Goal: Task Accomplishment & Management: Use online tool/utility

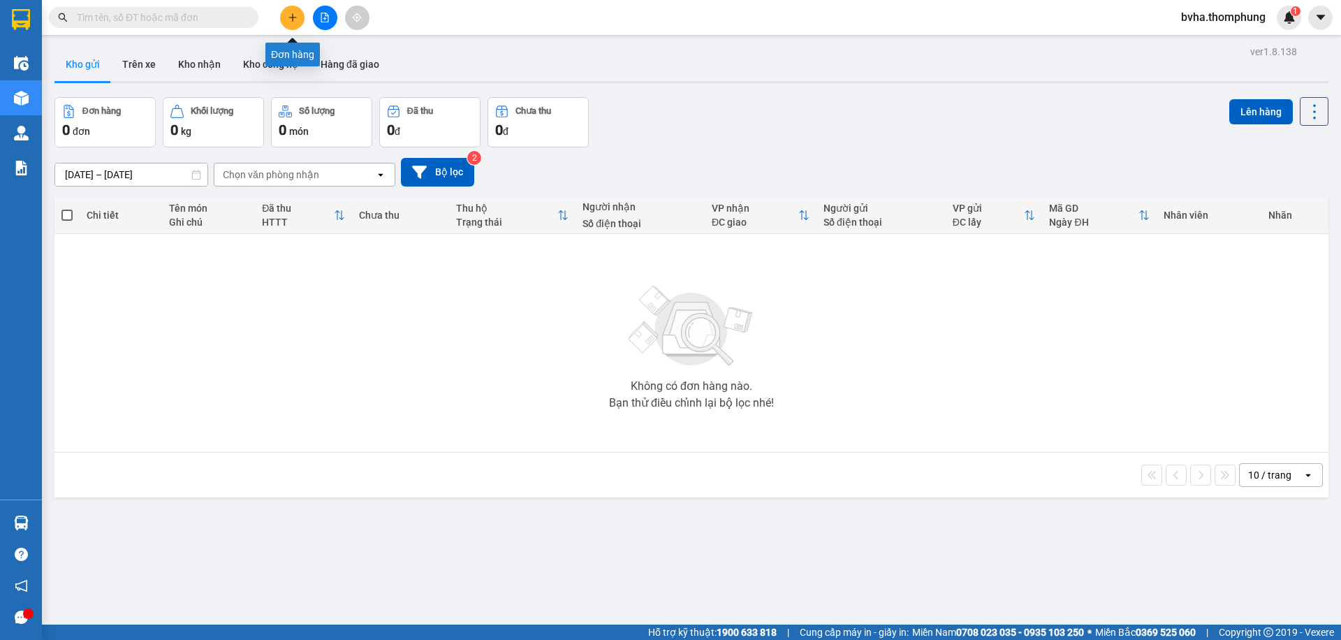
click at [289, 19] on icon "plus" at bounding box center [293, 18] width 10 height 10
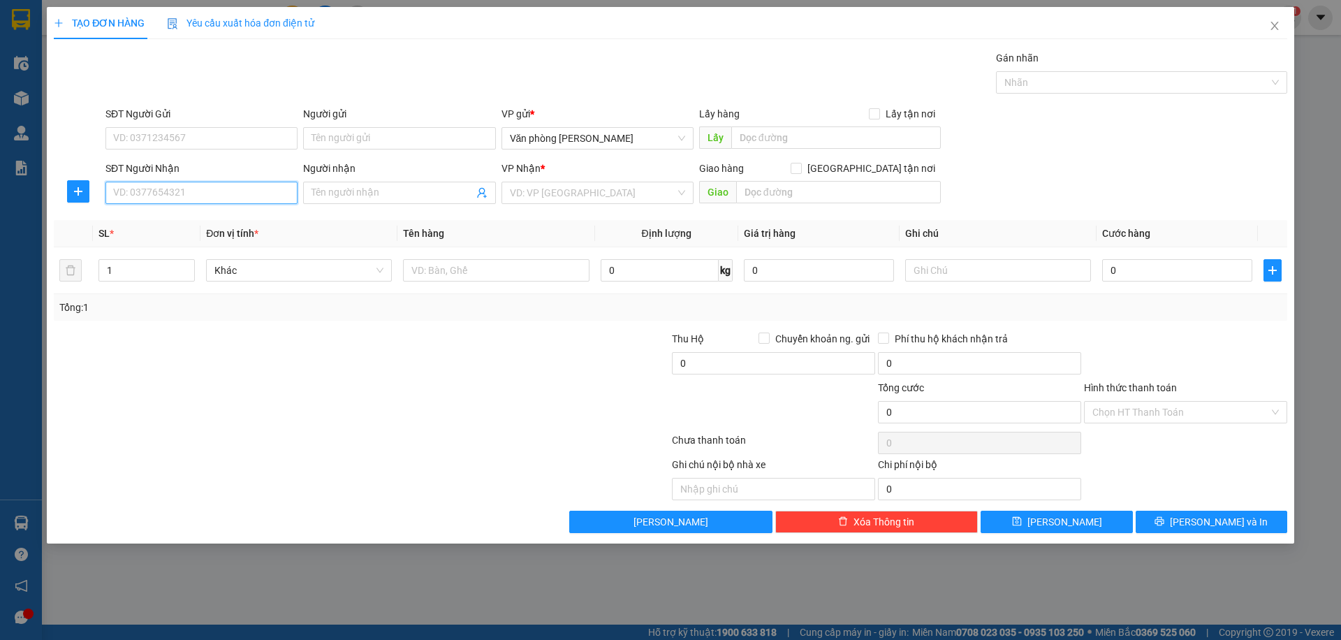
click at [247, 195] on input "SĐT Người Nhận" at bounding box center [201, 193] width 192 height 22
type input "0933898896"
click at [405, 187] on input "Người nhận" at bounding box center [392, 192] width 161 height 15
type input "C ĐỨC"
click at [647, 194] on input "search" at bounding box center [593, 192] width 166 height 21
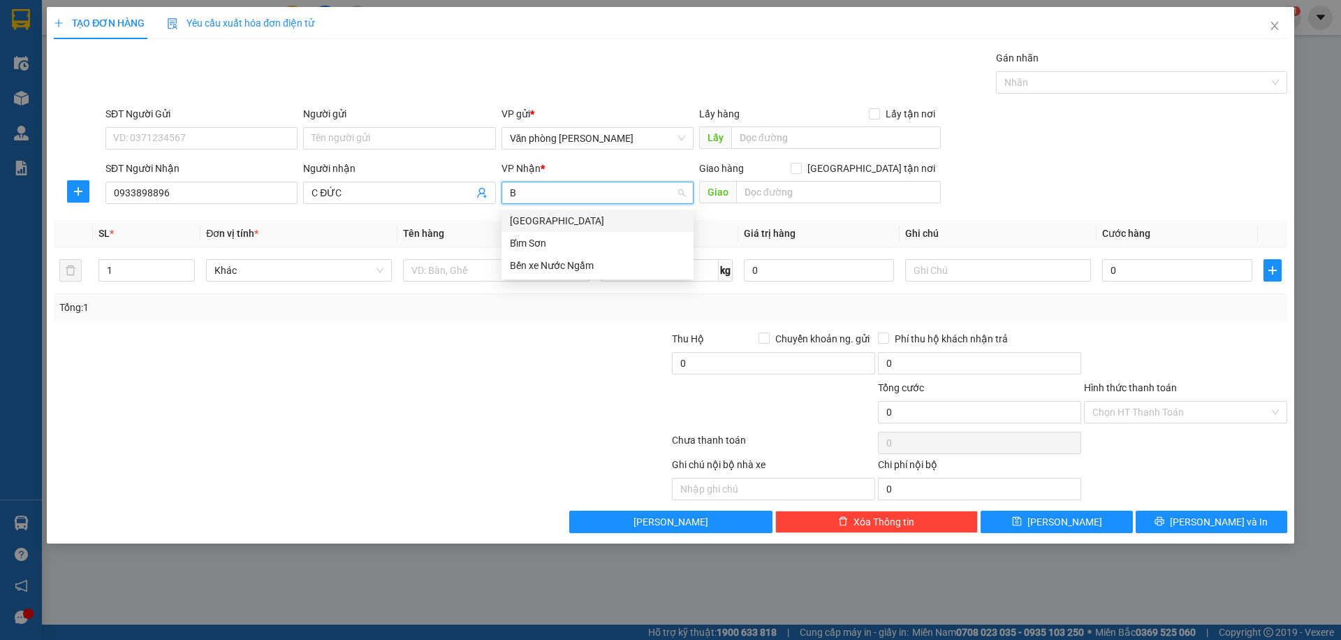
type input "BE"
click at [580, 223] on div "Bến xe Nước Ngầm" at bounding box center [597, 220] width 175 height 15
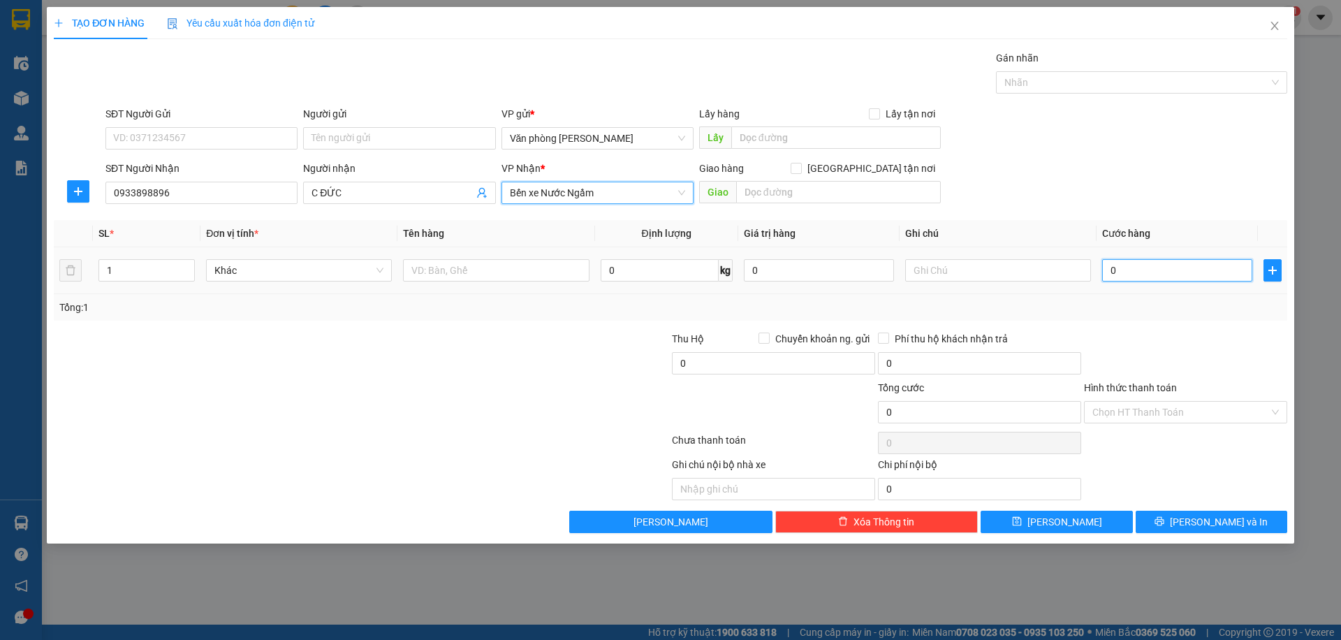
click at [1164, 269] on input "0" at bounding box center [1177, 270] width 150 height 22
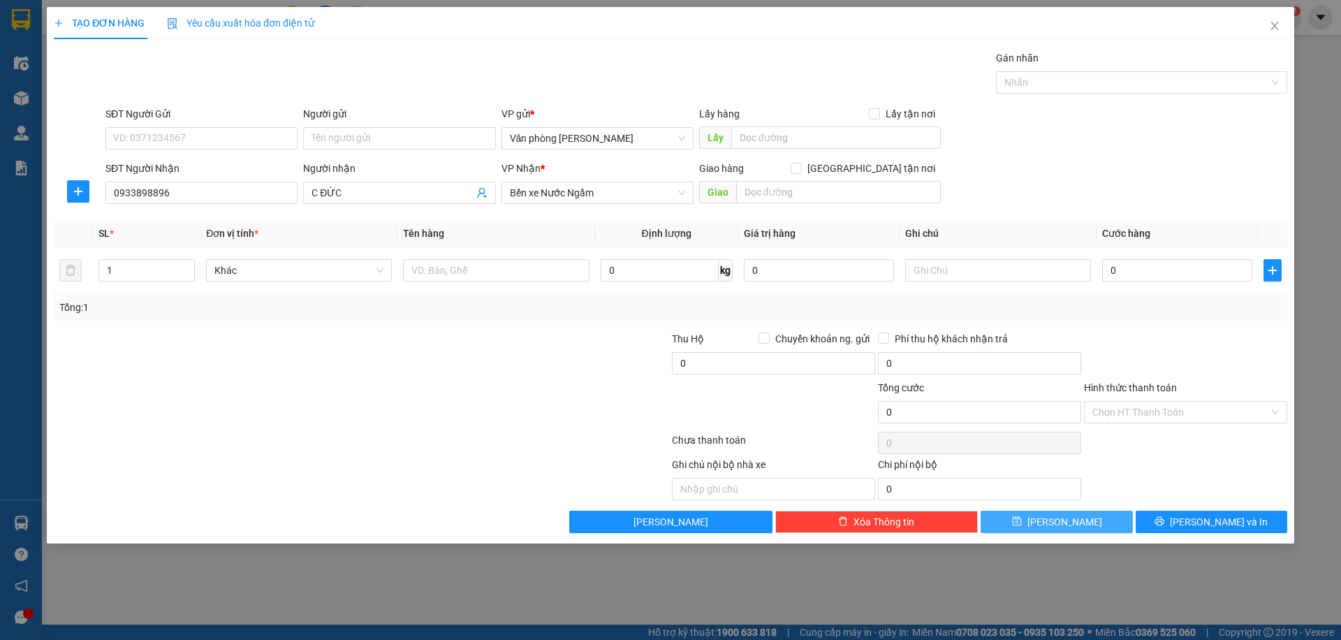
click at [1053, 529] on button "Lưu" at bounding box center [1057, 522] width 152 height 22
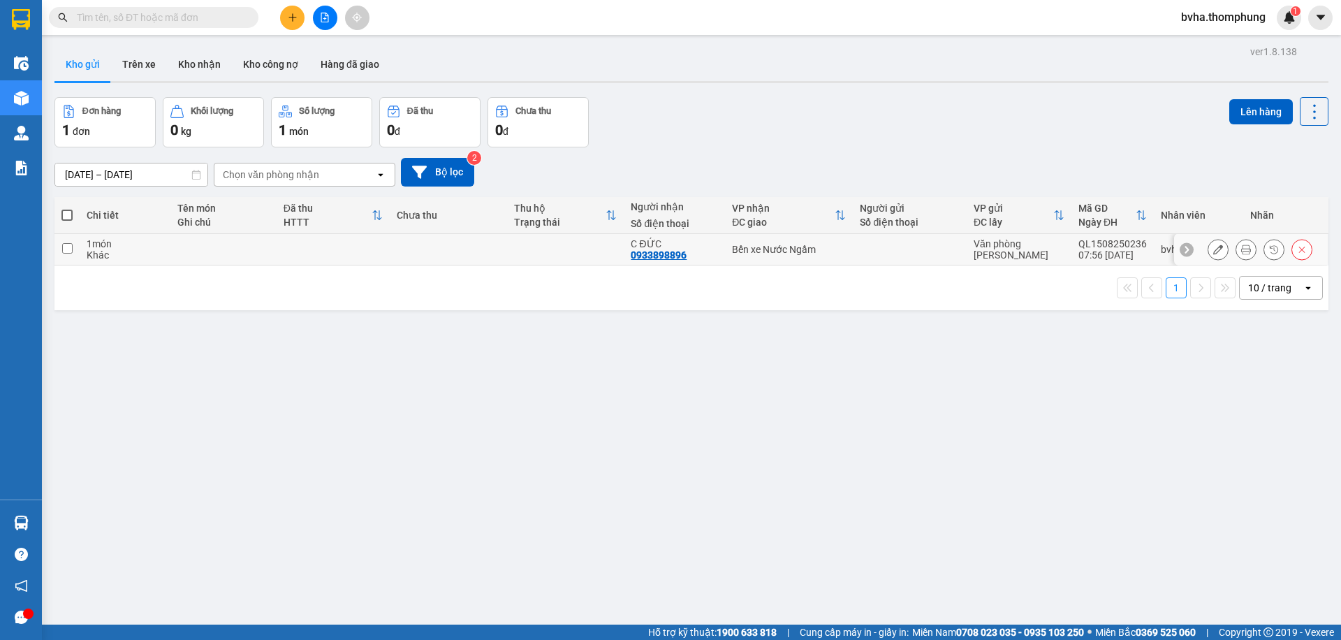
click at [85, 249] on td "1 món Khác" at bounding box center [125, 249] width 90 height 31
checkbox input "true"
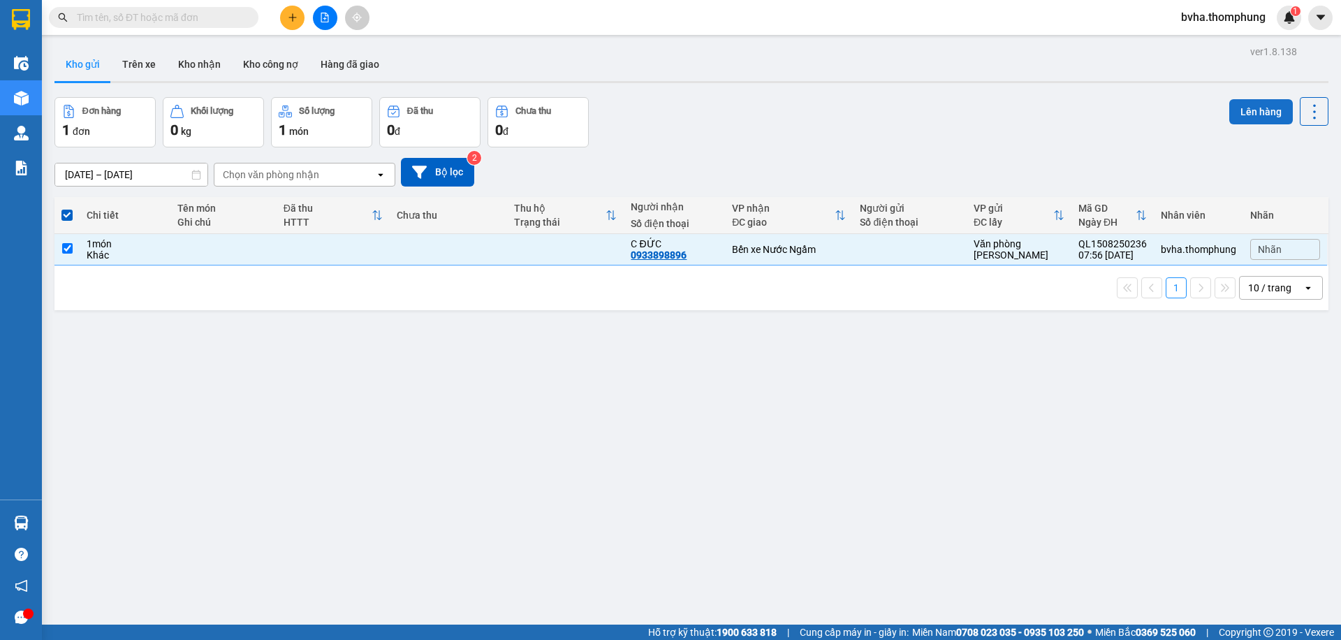
click at [1264, 108] on button "Lên hàng" at bounding box center [1261, 111] width 64 height 25
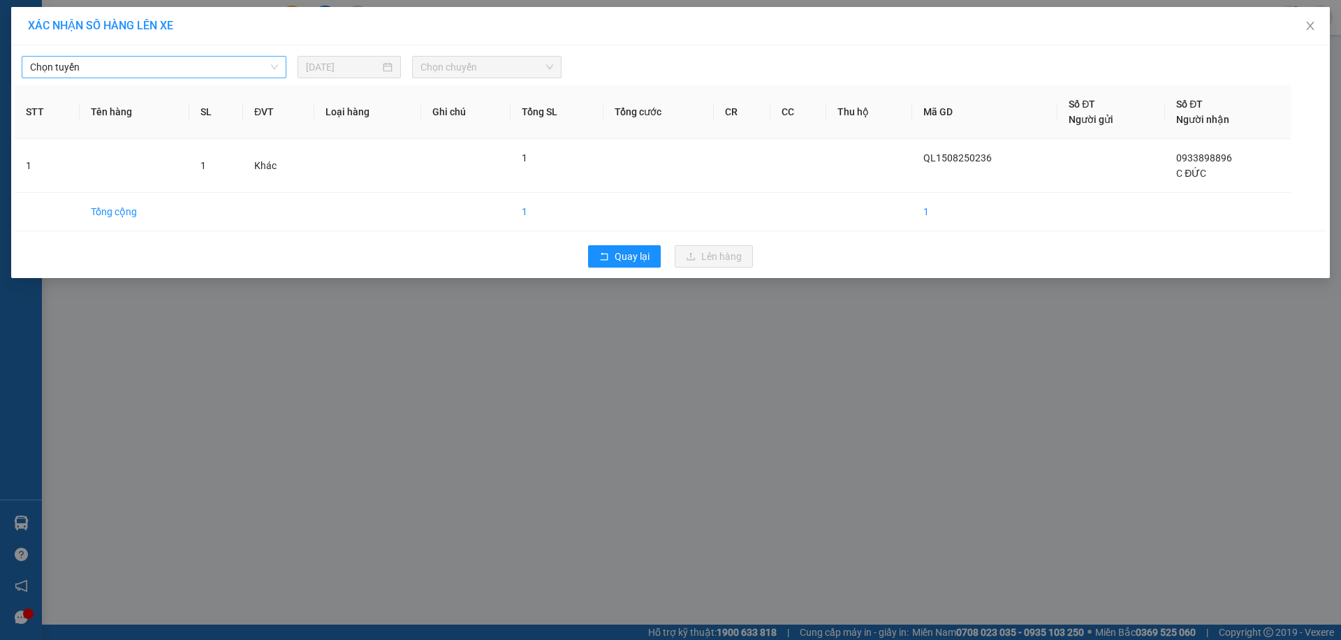
click at [168, 73] on span "Chọn tuyến" at bounding box center [154, 67] width 248 height 21
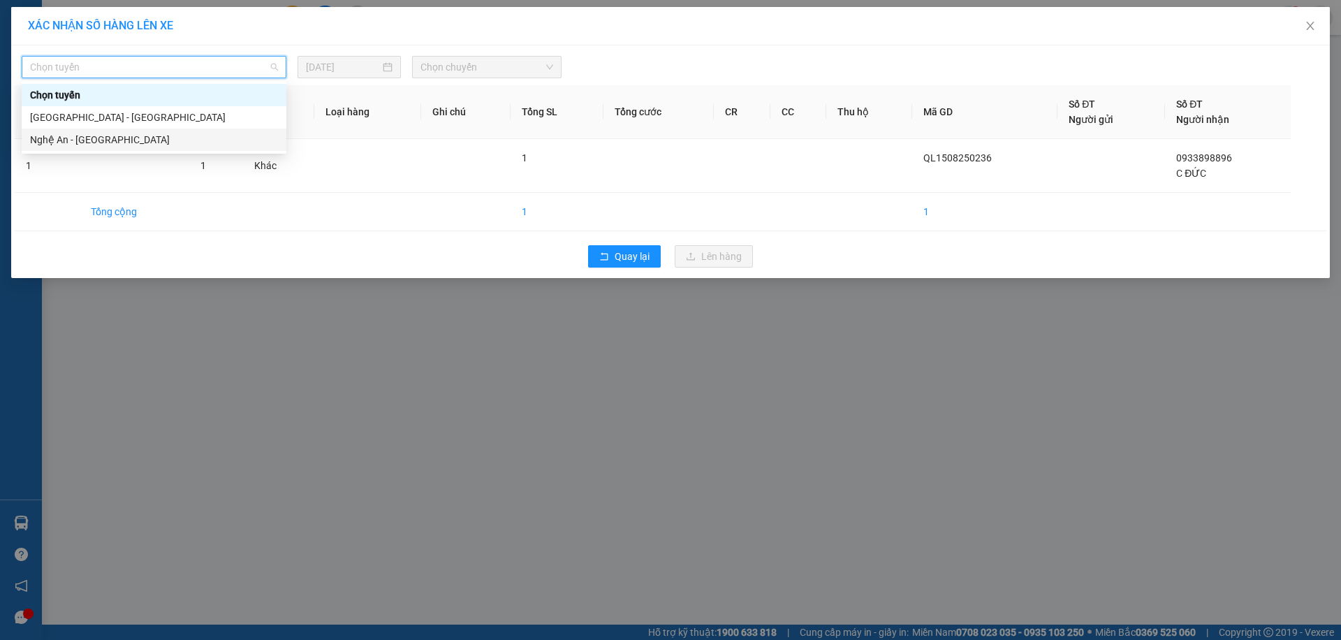
click at [155, 140] on div "Nghệ An - Hà Nội" at bounding box center [154, 139] width 248 height 15
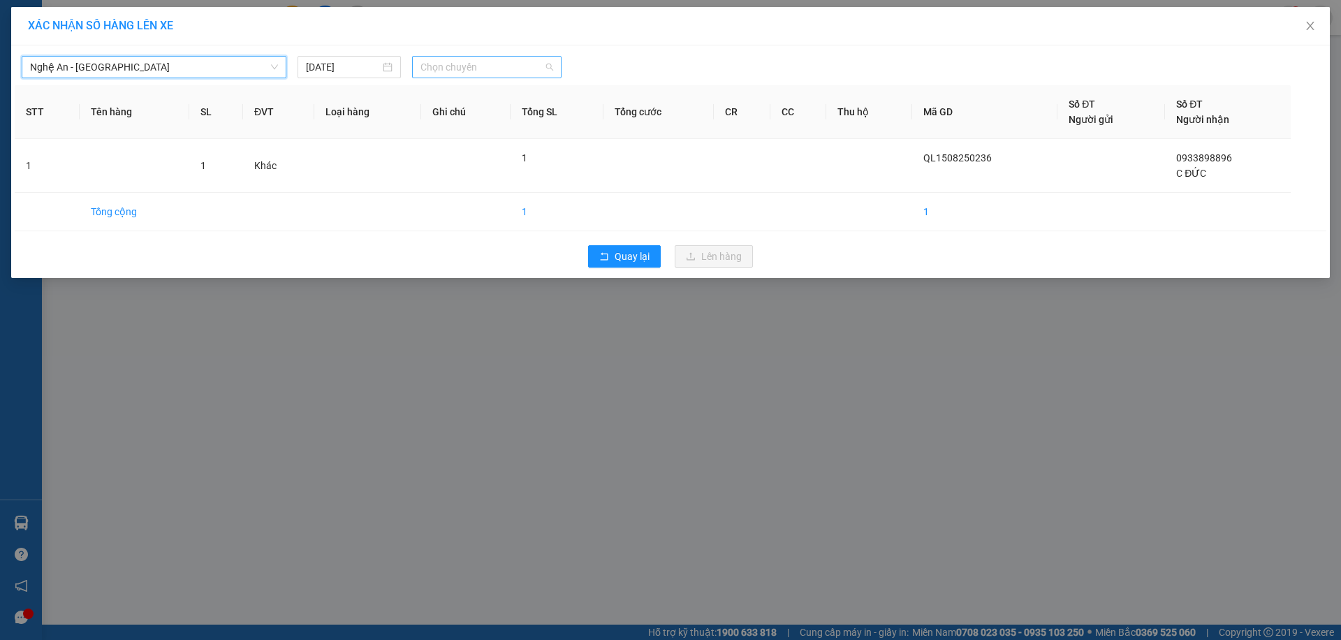
click at [467, 73] on span "Chọn chuyến" at bounding box center [486, 67] width 133 height 21
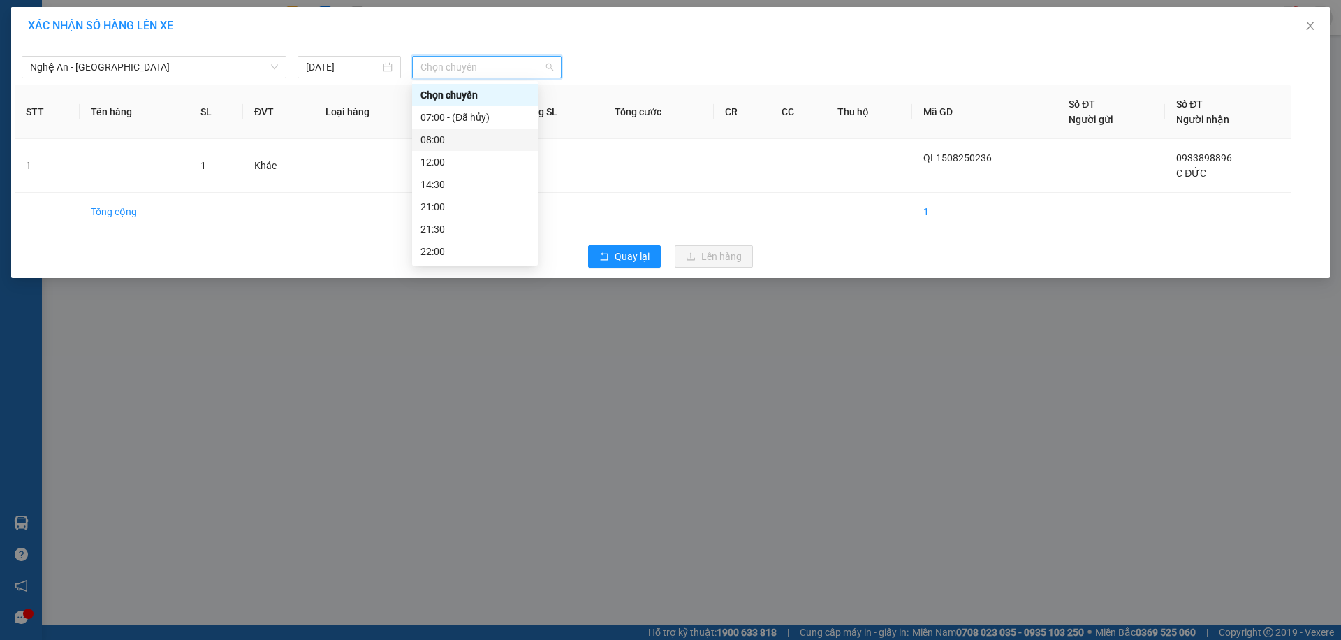
click at [449, 142] on div "08:00" at bounding box center [474, 139] width 109 height 15
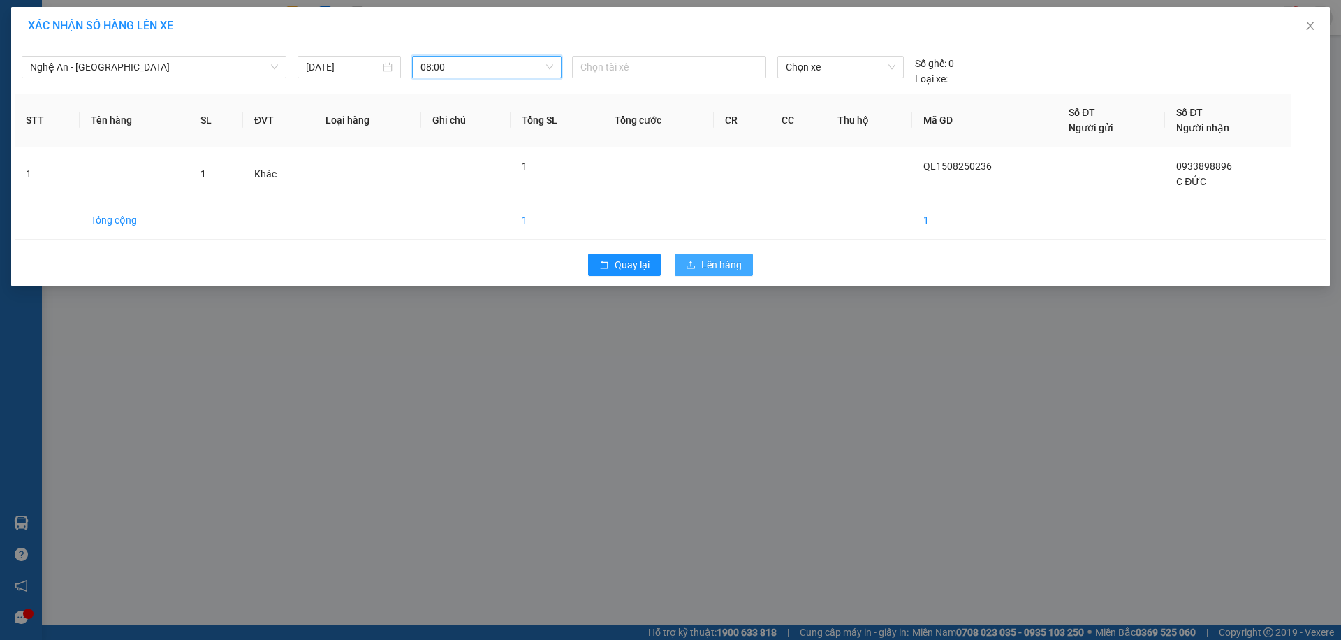
click at [703, 260] on span "Lên hàng" at bounding box center [721, 264] width 41 height 15
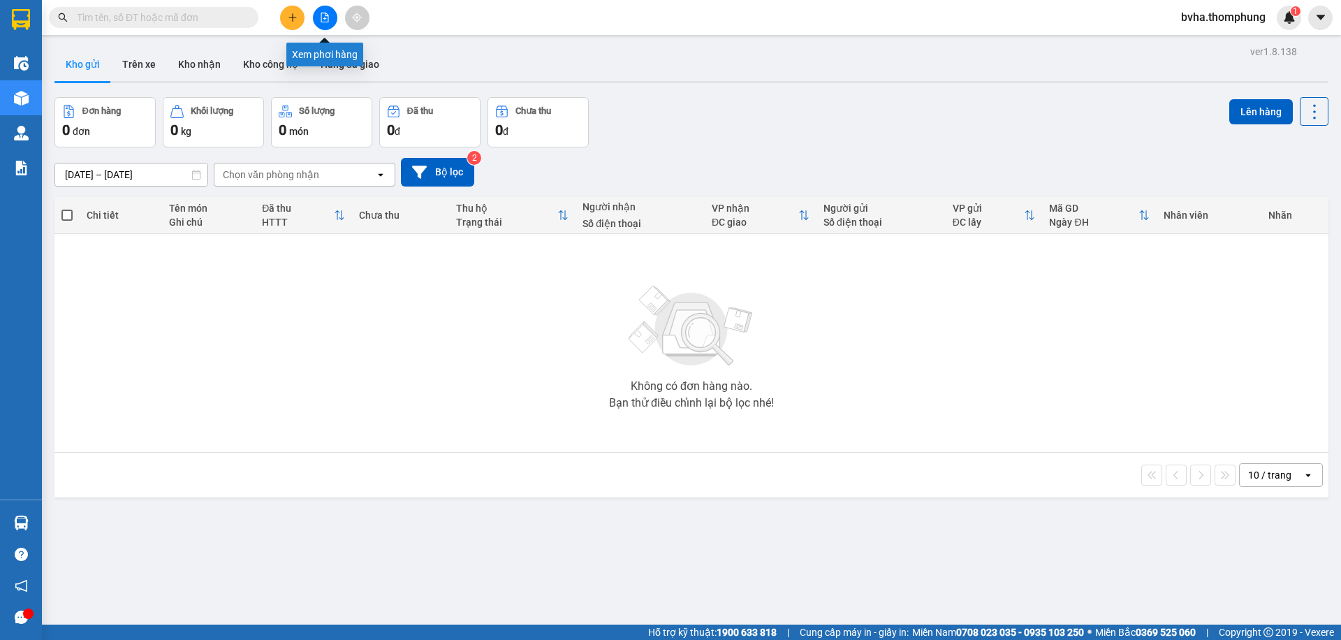
click at [325, 21] on icon "file-add" at bounding box center [325, 18] width 10 height 10
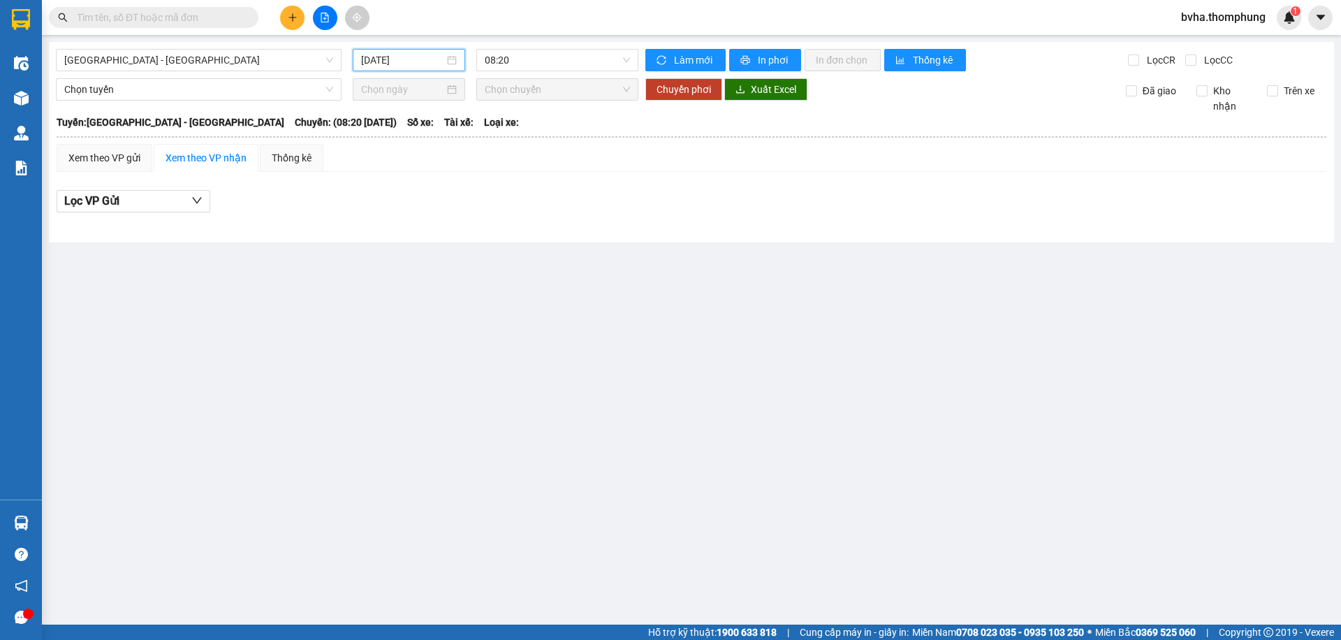
drag, startPoint x: 392, startPoint y: 57, endPoint x: 407, endPoint y: 122, distance: 66.8
click at [393, 57] on input "[DATE]" at bounding box center [402, 59] width 83 height 15
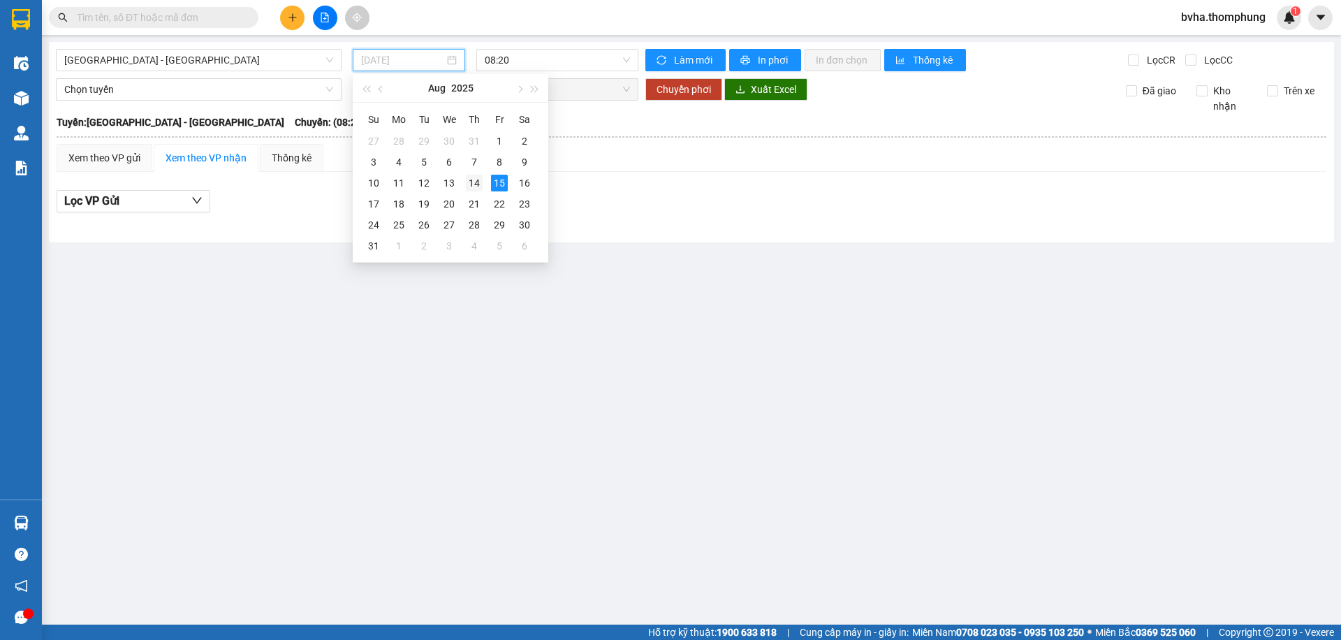
click at [476, 184] on div "14" at bounding box center [474, 183] width 17 height 17
type input "[DATE]"
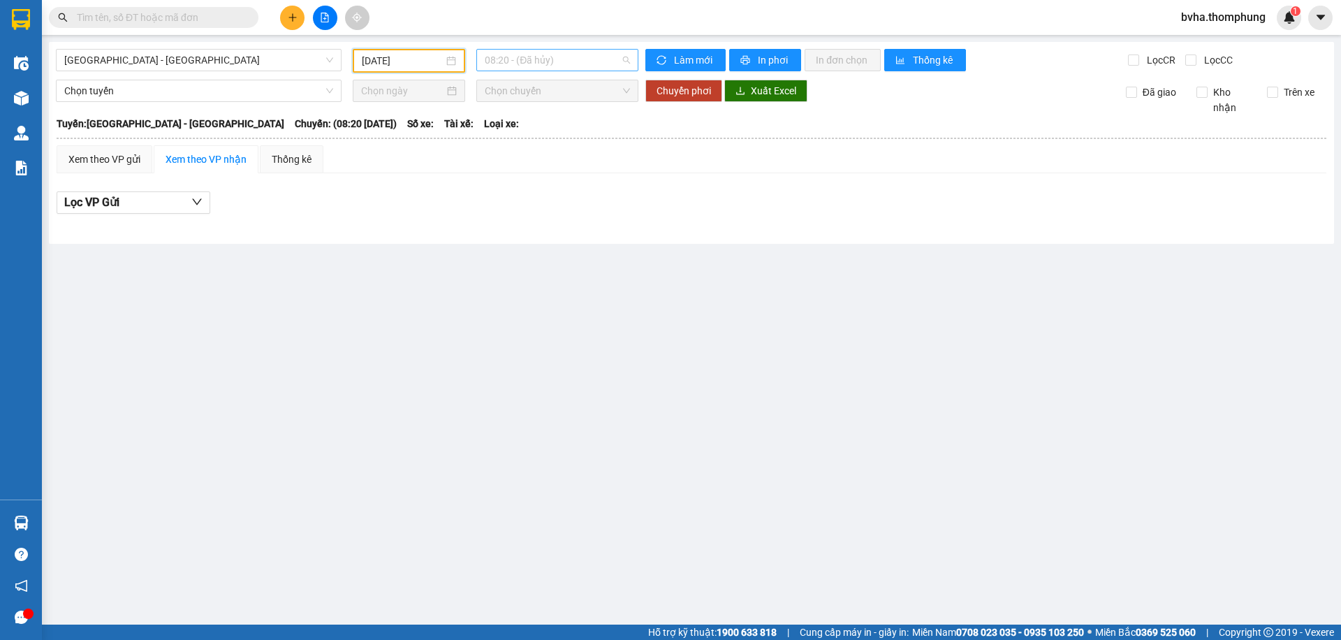
click at [594, 60] on span "08:20 - (Đã hủy)" at bounding box center [557, 60] width 145 height 21
click at [510, 196] on div "18:30" at bounding box center [539, 199] width 109 height 15
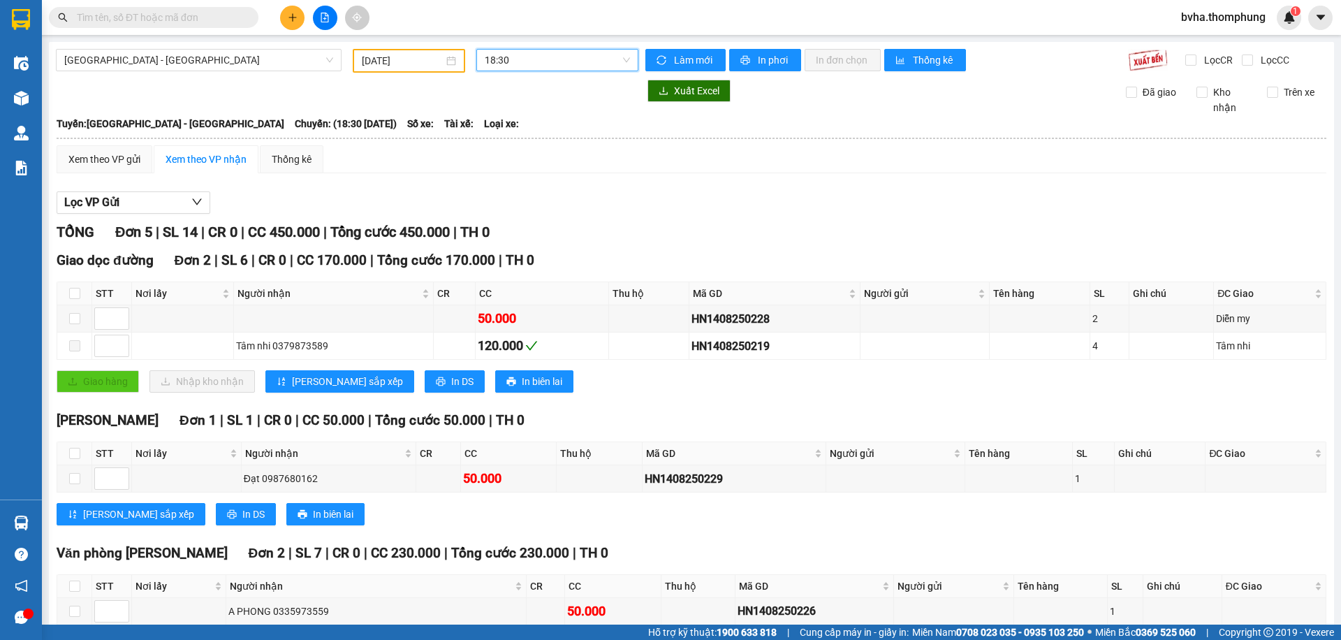
click at [565, 48] on div "[GEOGRAPHIC_DATA] - [GEOGRAPHIC_DATA] [DATE] 18:30 18:30 Làm mới In phơi In đơn…" at bounding box center [691, 379] width 1285 height 675
click at [541, 66] on span "18:30" at bounding box center [557, 60] width 145 height 21
click at [506, 173] on div "16:30" at bounding box center [535, 177] width 109 height 15
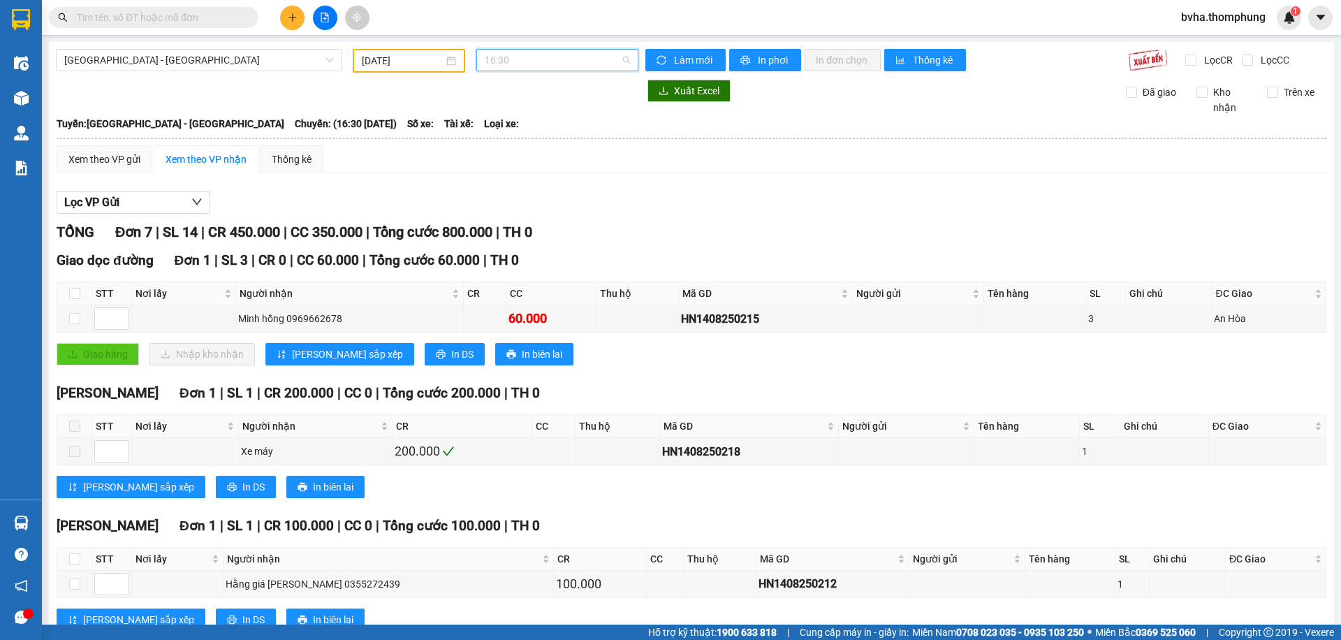
drag, startPoint x: 546, startPoint y: 66, endPoint x: 541, endPoint y: 129, distance: 63.1
click at [546, 65] on span "16:30" at bounding box center [557, 60] width 145 height 21
click at [506, 197] on div "18:30" at bounding box center [535, 199] width 109 height 15
